Goal: Task Accomplishment & Management: Manage account settings

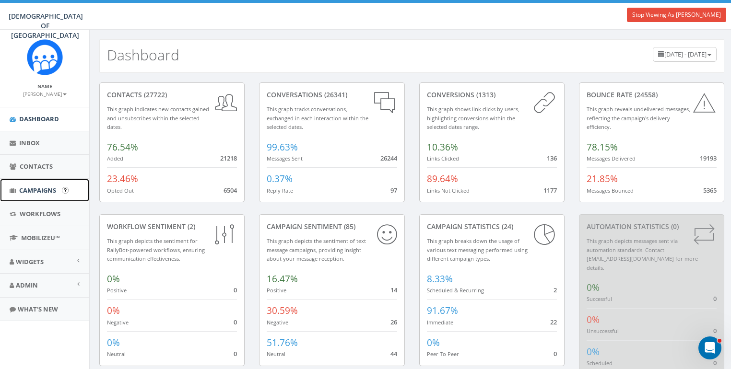
click at [41, 190] on span "Campaigns" at bounding box center [37, 190] width 37 height 9
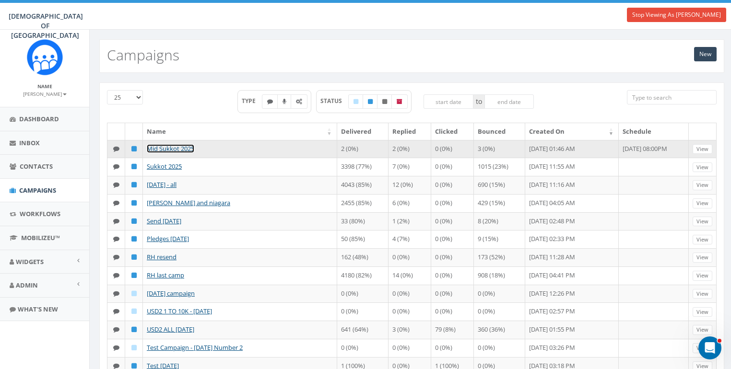
click at [170, 147] on link "Mid Sukkot 2025" at bounding box center [170, 148] width 47 height 9
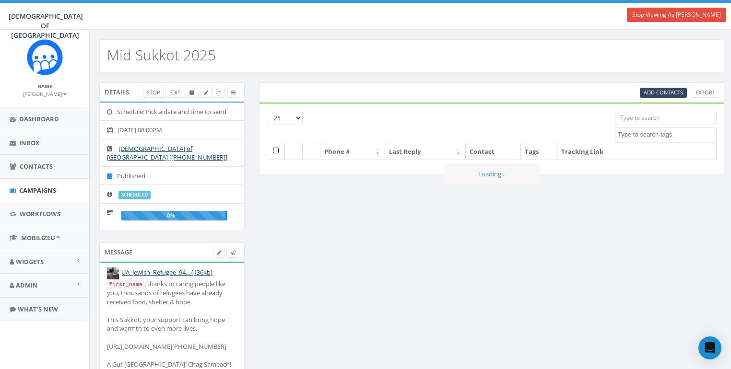
select select
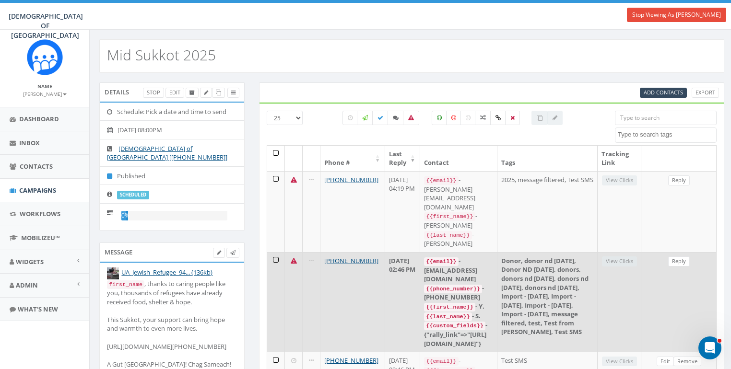
click at [460, 321] on div "{{custom_fields}} - {"rally_link"=>"https://giv.now/ChabadPoland"}" at bounding box center [458, 334] width 69 height 27
drag, startPoint x: 460, startPoint y: 267, endPoint x: 554, endPoint y: 266, distance: 94.5
click at [493, 321] on div "{{custom_fields}} - {"rally_link"=>"https://giv.now/ChabadPoland"}" at bounding box center [458, 334] width 69 height 27
copy div "https://giv.now/ChabadPoland"
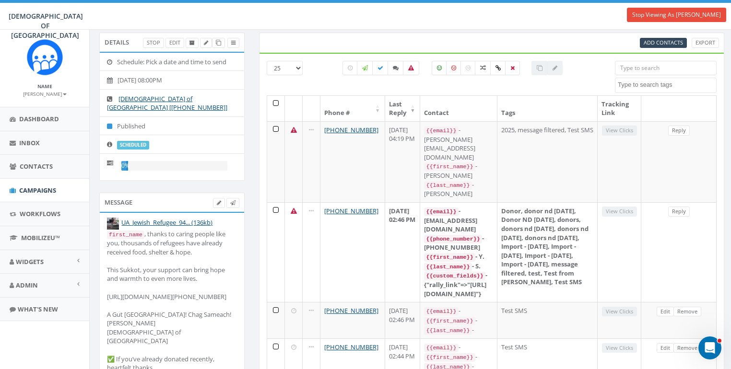
scroll to position [54, 0]
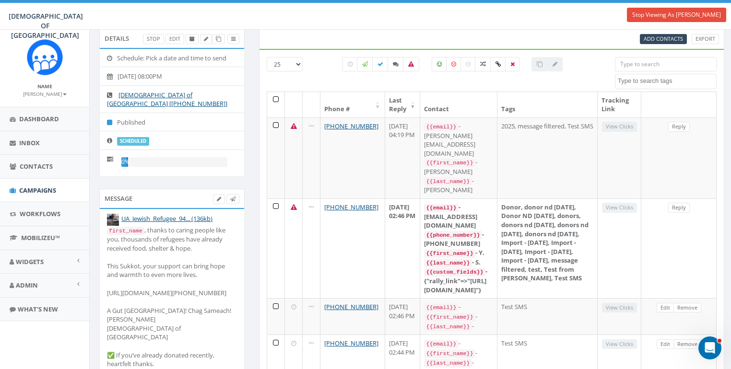
click at [164, 283] on div "first_name , thanks to caring people like you, thousands of refugees have alrea…" at bounding box center [172, 297] width 130 height 143
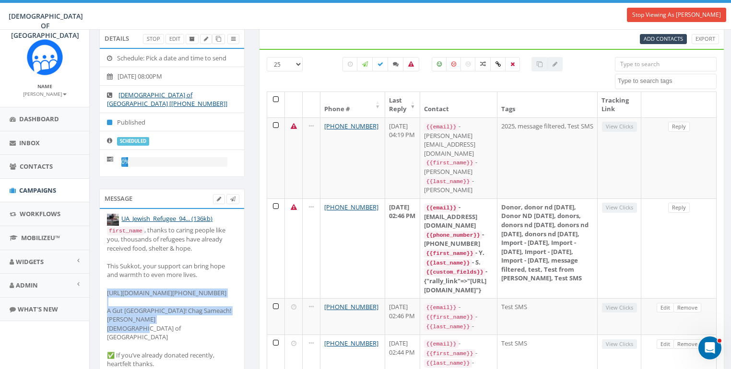
click at [164, 283] on div "first_name , thanks to caring people like you, thousands of refugees have alrea…" at bounding box center [172, 297] width 130 height 143
copy div "https://www.saveajew.org/templates/fundraising/default_cdo/aid/6067909/sc/SMS/j…"
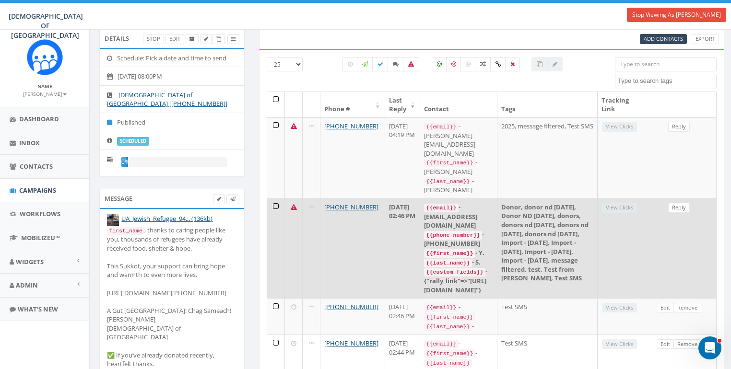
click at [639, 255] on td "View Clicks" at bounding box center [620, 249] width 44 height 100
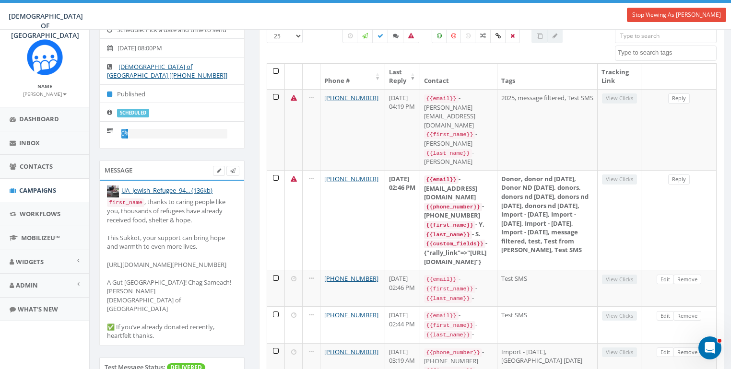
scroll to position [84, 0]
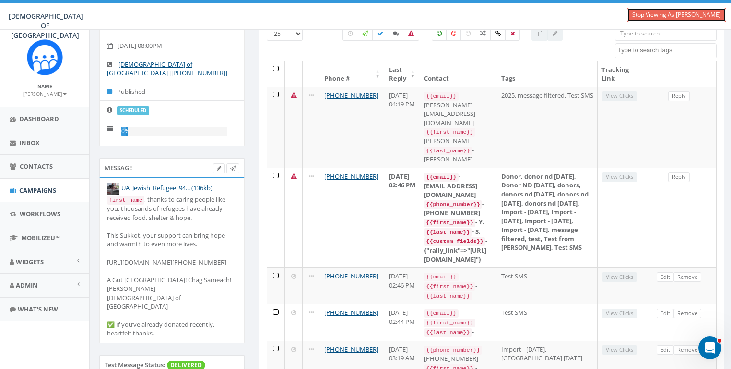
click at [673, 15] on link "Stop Viewing As [PERSON_NAME]" at bounding box center [676, 15] width 99 height 14
